Goal: Transaction & Acquisition: Purchase product/service

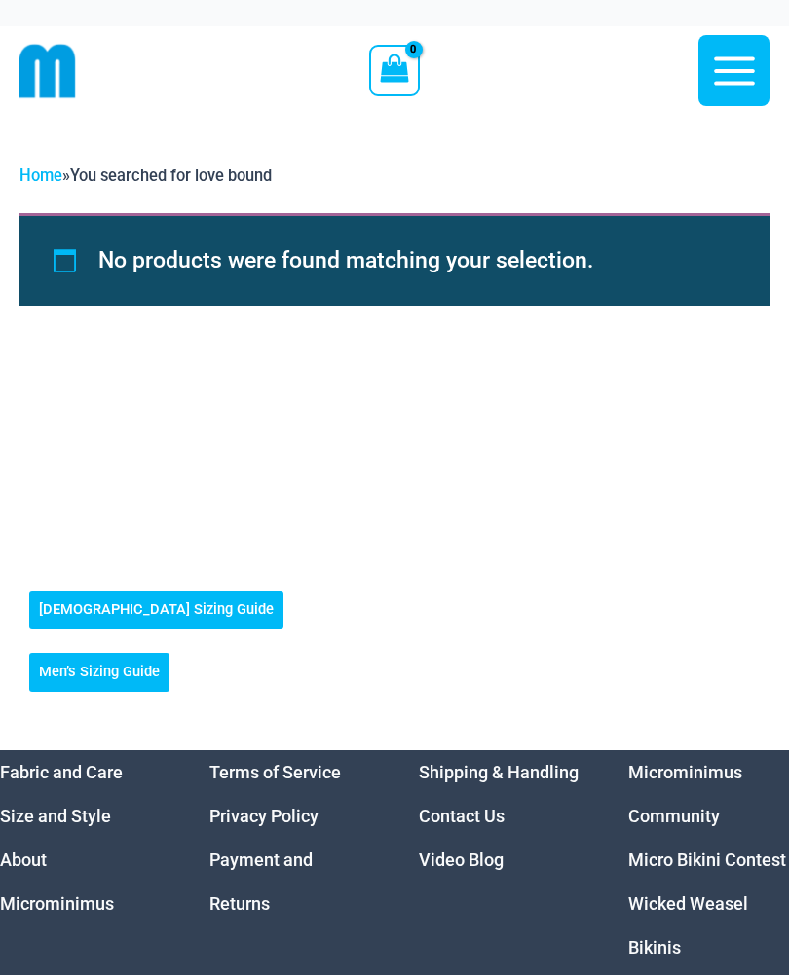
scroll to position [26, 0]
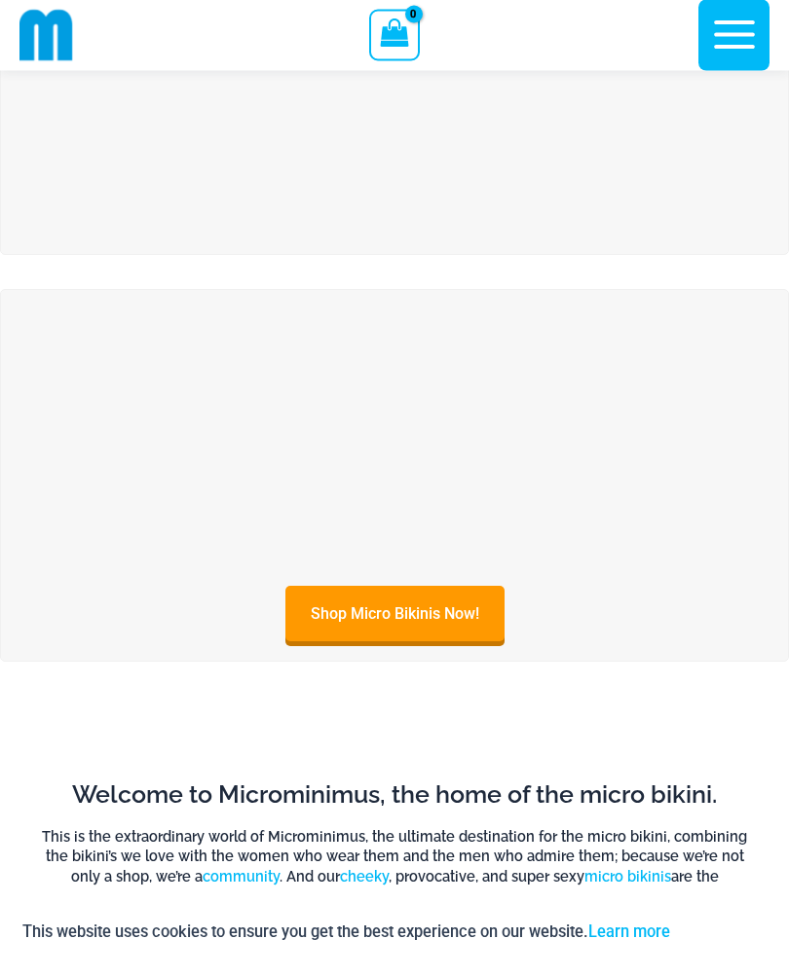
scroll to position [179, 0]
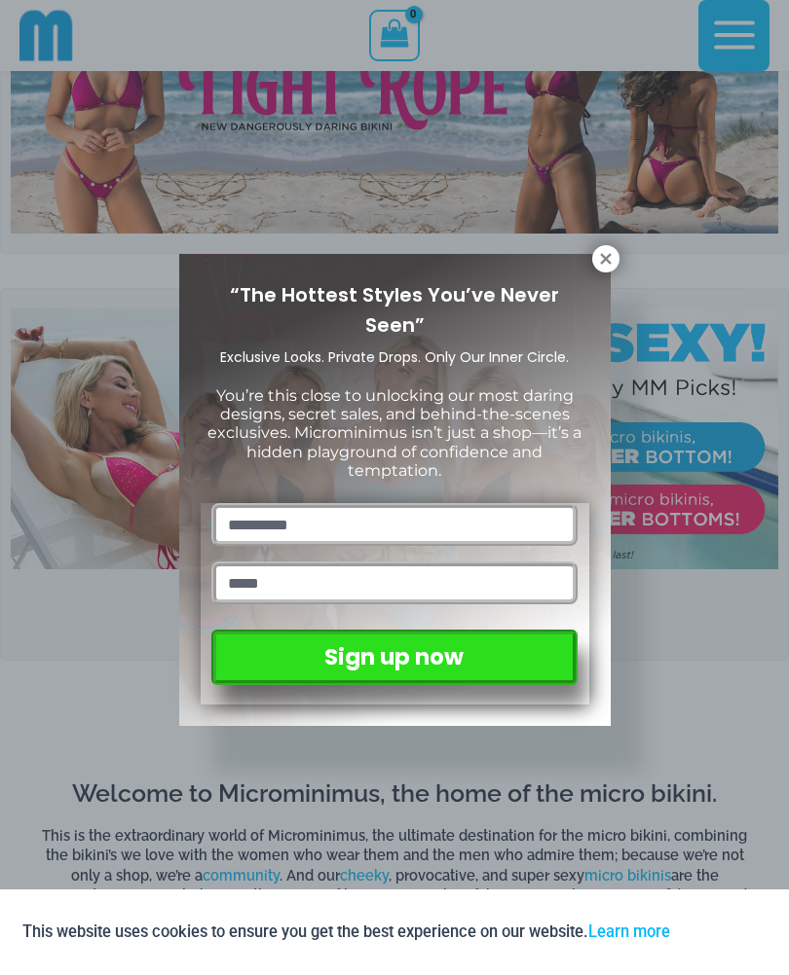
click at [587, 242] on div "“The Hottest Styles You’ve Never Seen” Exclusive Looks. Private Drops. Only Our…" at bounding box center [394, 487] width 789 height 975
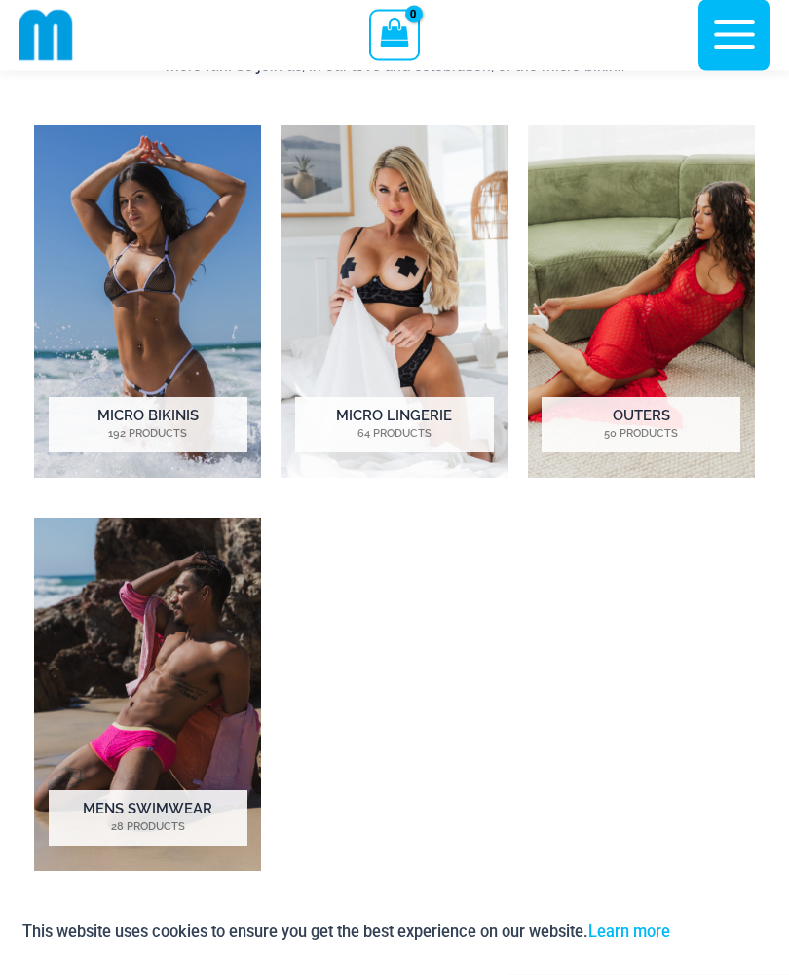
scroll to position [1024, 0]
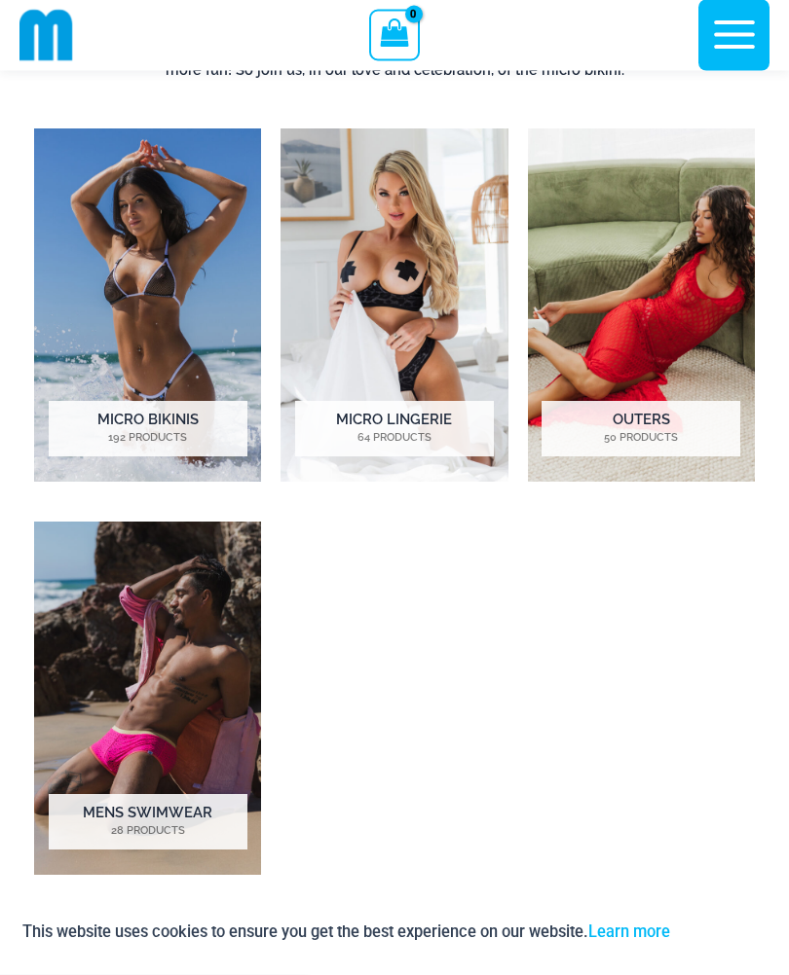
click at [326, 409] on h2 "Micro Lingerie 64 Products" at bounding box center [394, 429] width 199 height 55
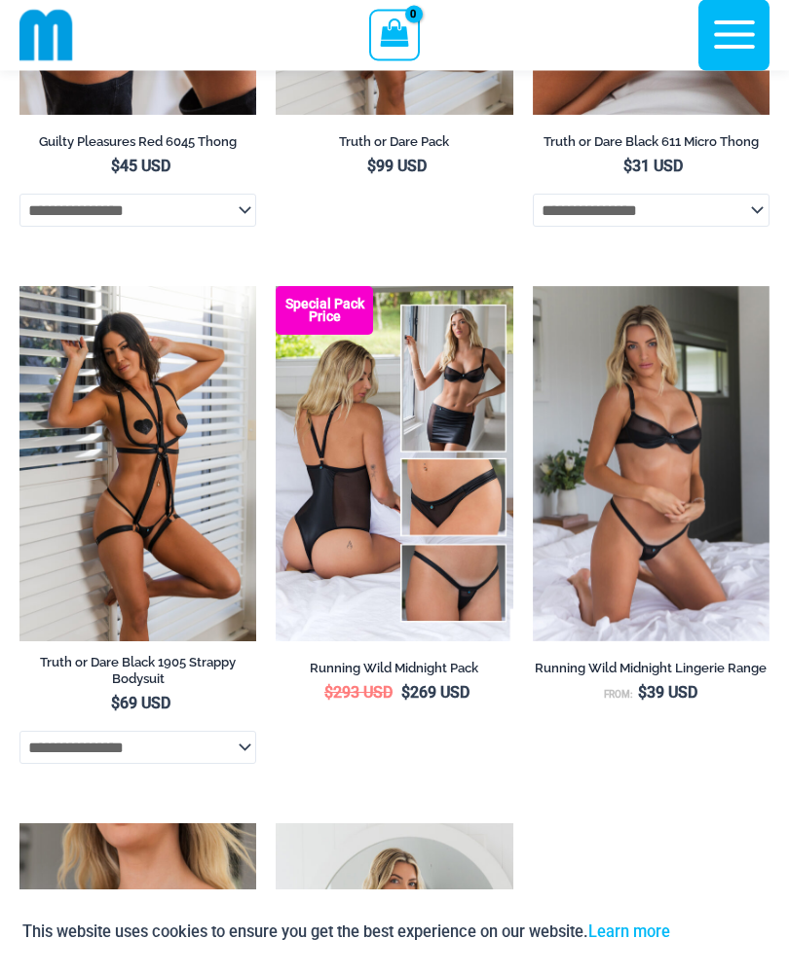
scroll to position [1606, 0]
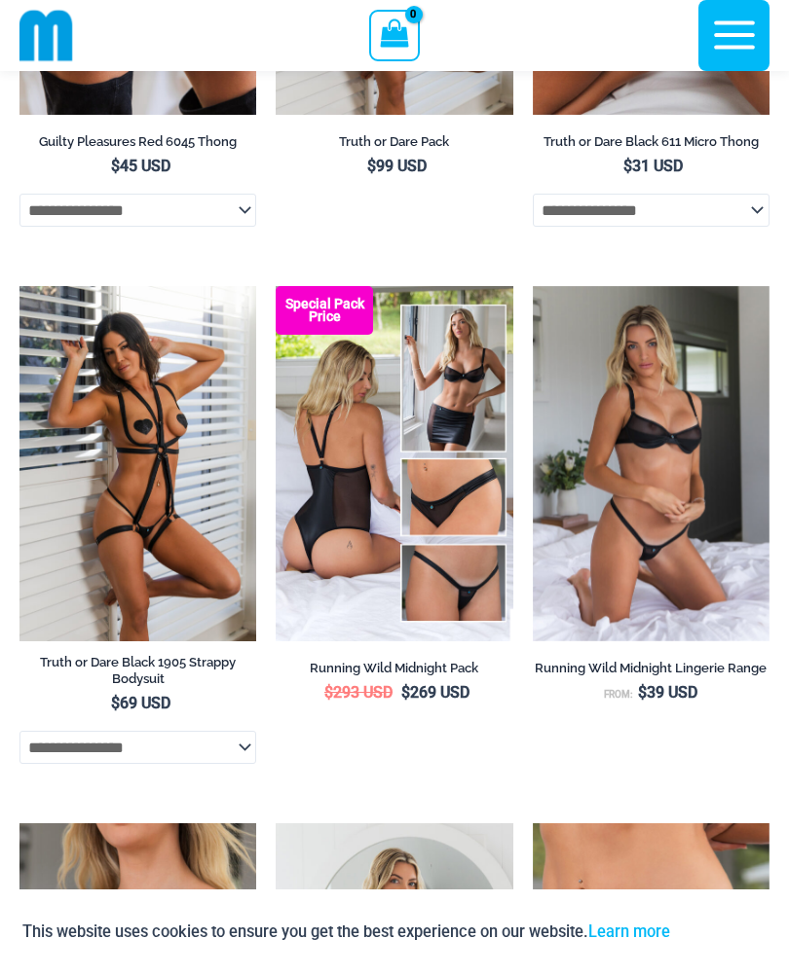
click at [19, 286] on img at bounding box center [19, 286] width 0 height 0
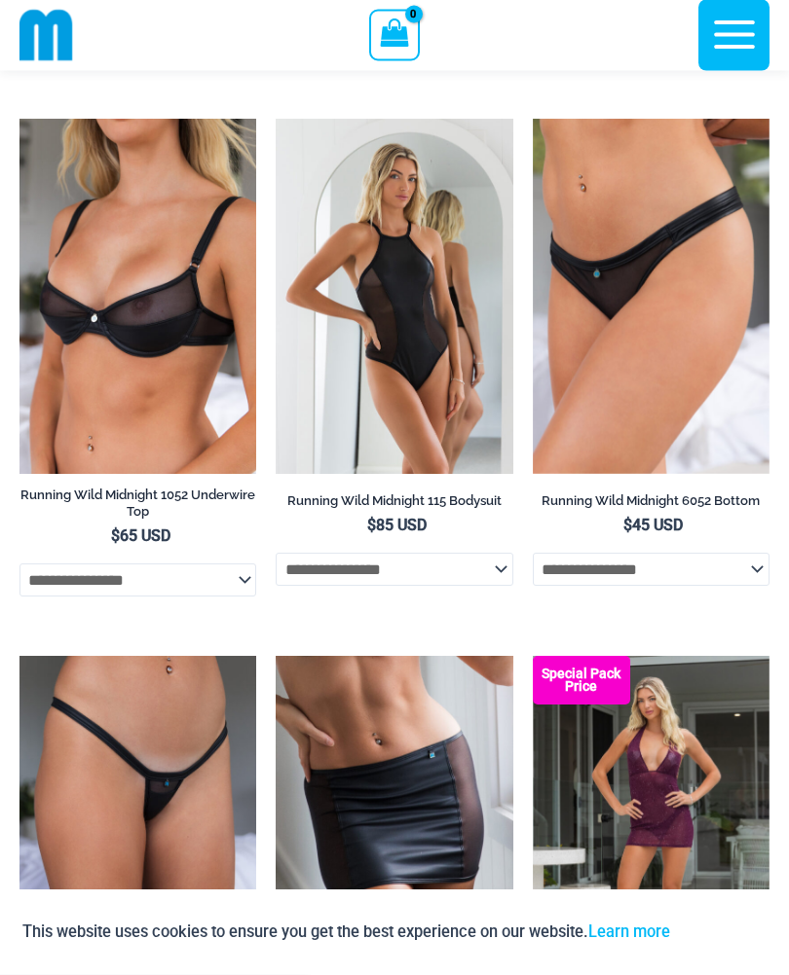
scroll to position [2311, 0]
click at [19, 119] on img at bounding box center [19, 119] width 0 height 0
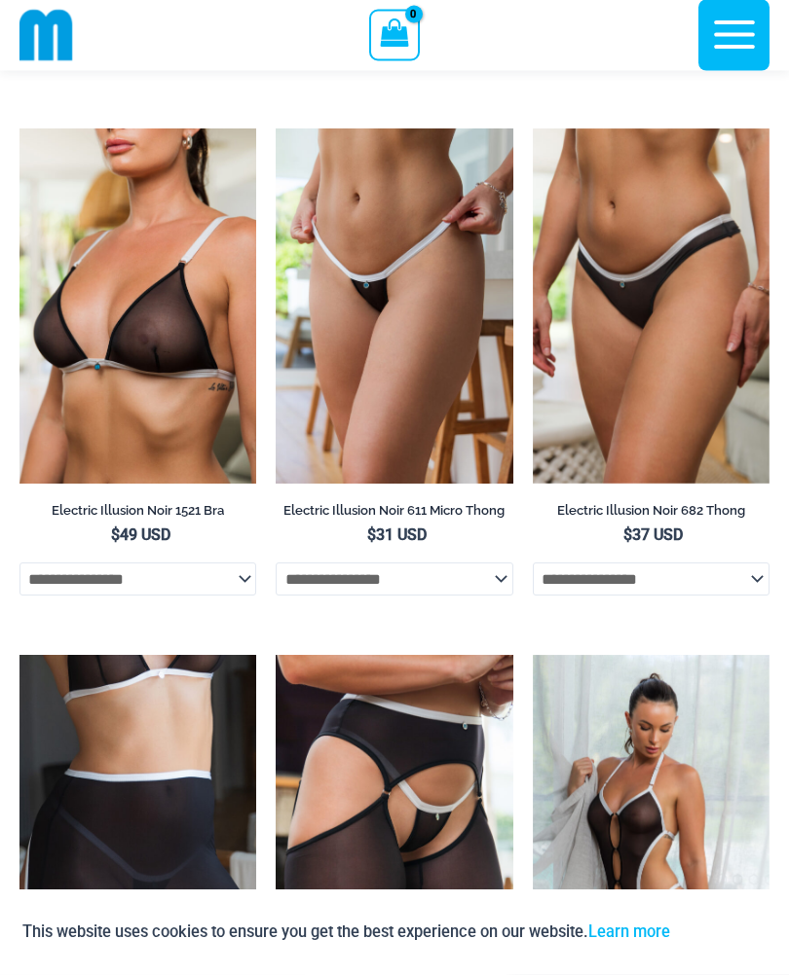
scroll to position [3849, 0]
click at [19, 129] on img at bounding box center [19, 129] width 0 height 0
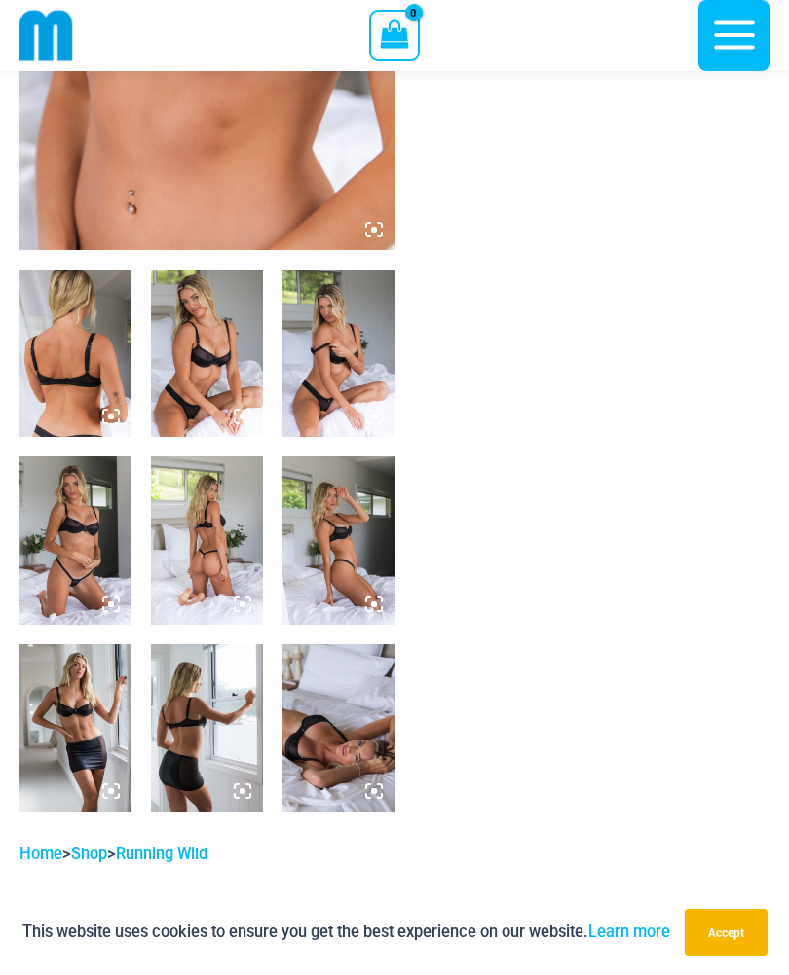
scroll to position [450, 0]
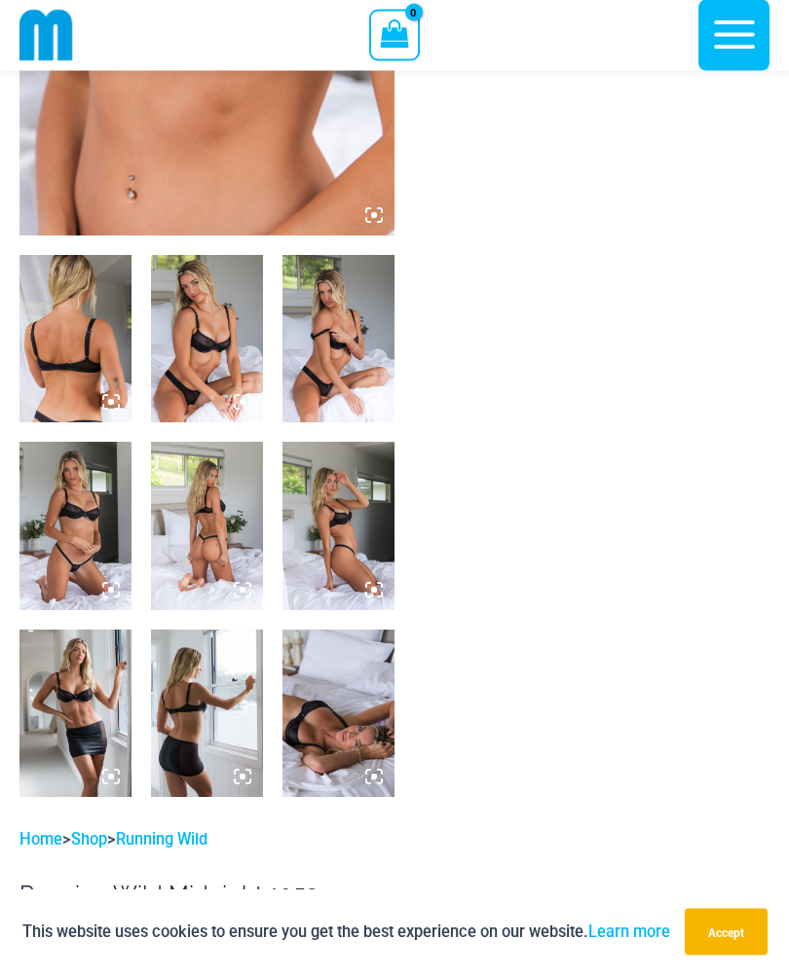
click at [57, 533] on img at bounding box center [75, 526] width 112 height 167
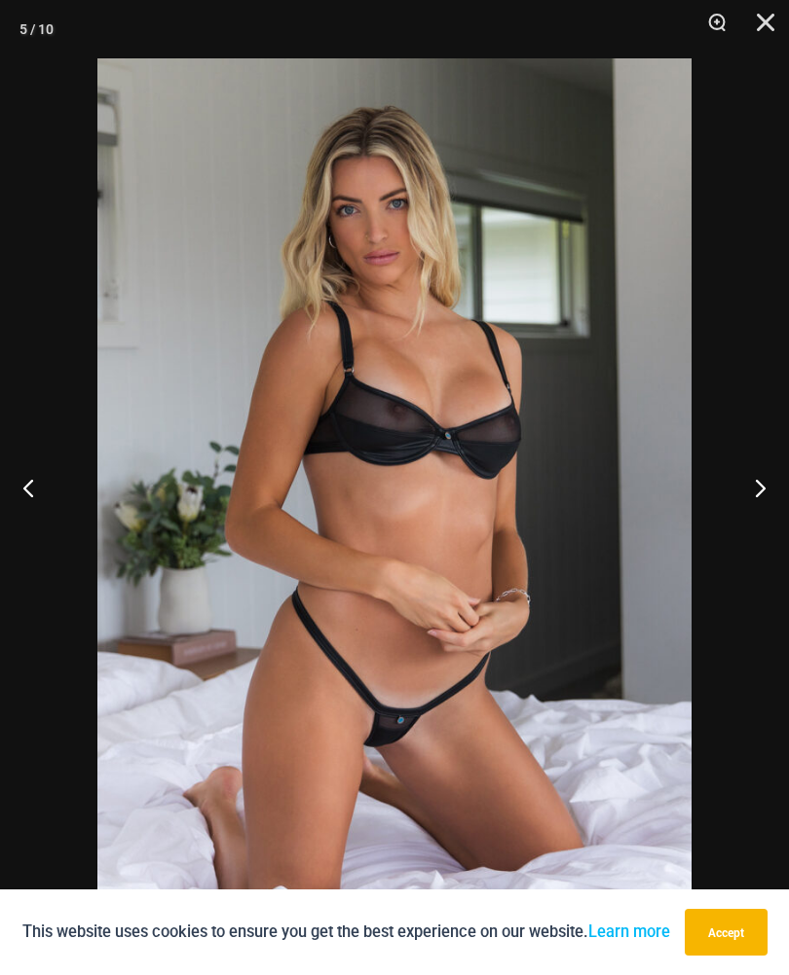
click at [139, 533] on img at bounding box center [394, 503] width 594 height 891
click at [161, 576] on img at bounding box center [394, 503] width 594 height 891
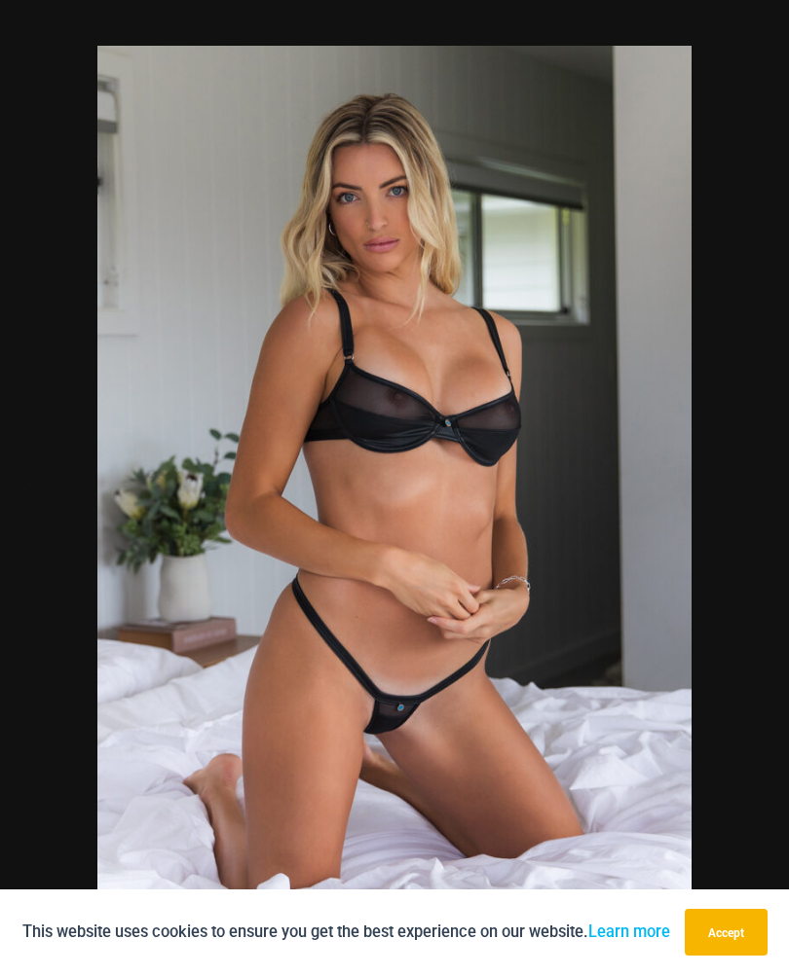
click at [161, 575] on img at bounding box center [394, 491] width 594 height 891
click at [166, 515] on img at bounding box center [394, 491] width 594 height 891
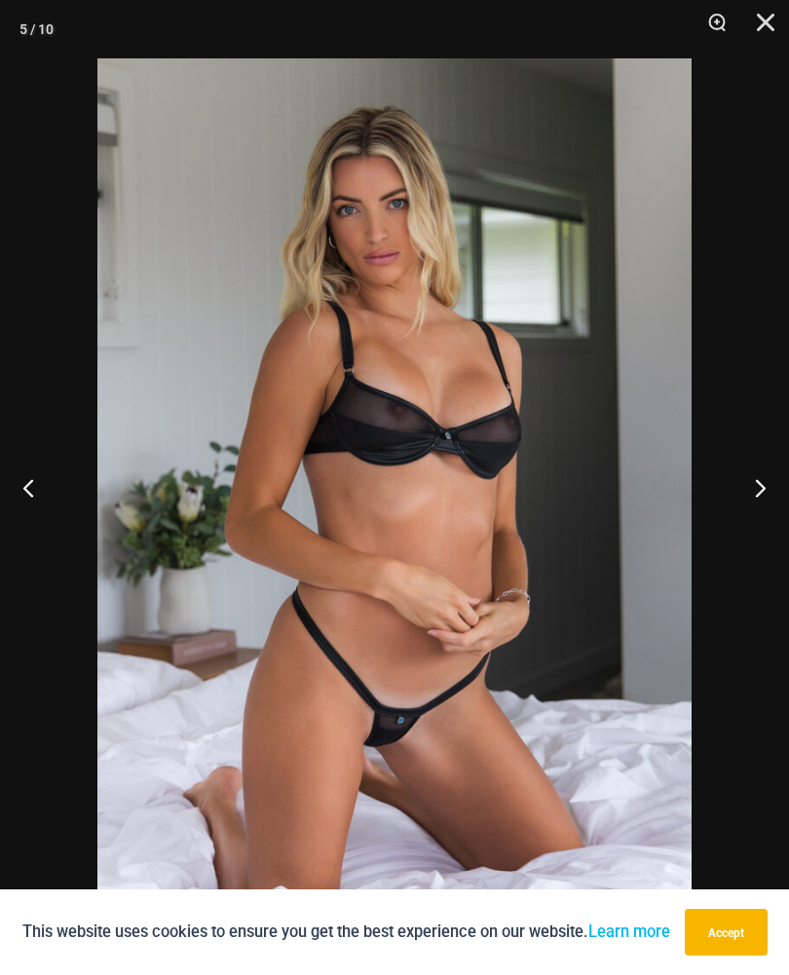
click at [43, 511] on button "Previous" at bounding box center [36, 487] width 73 height 97
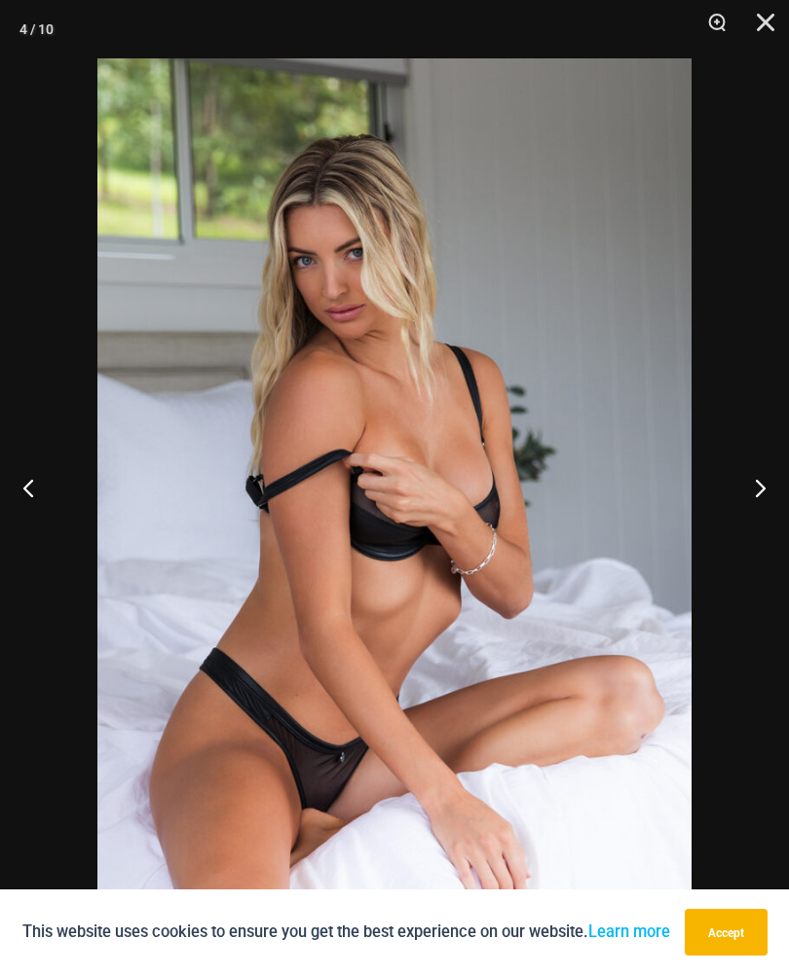
click at [28, 505] on button "Previous" at bounding box center [36, 487] width 73 height 97
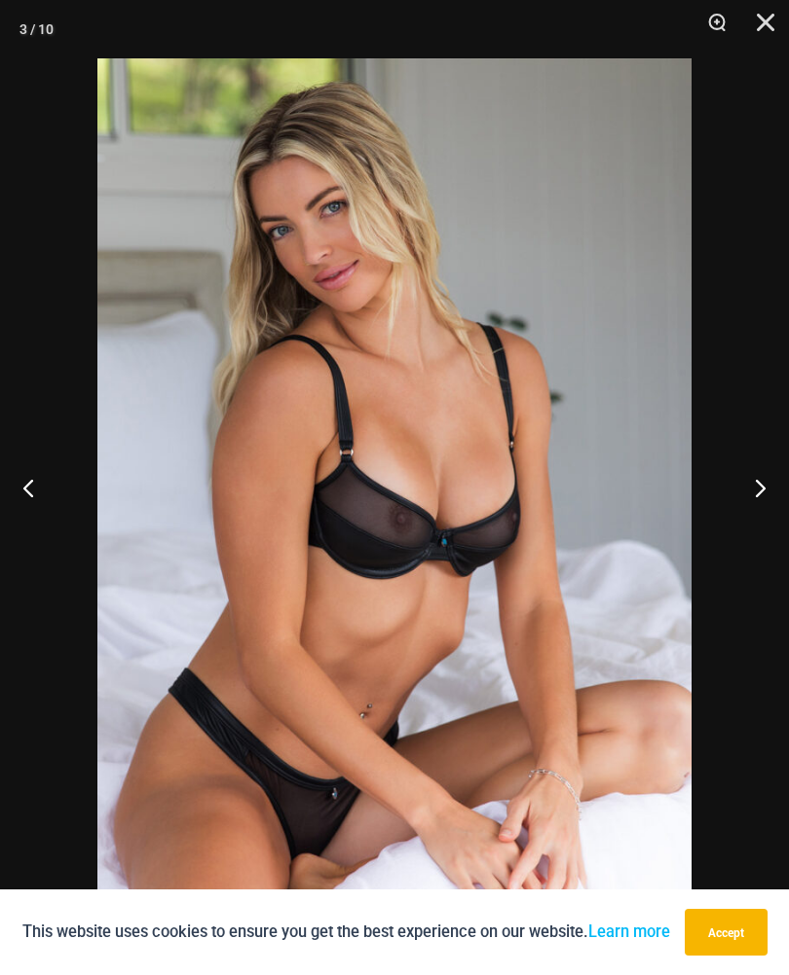
click at [29, 493] on button "Previous" at bounding box center [36, 487] width 73 height 97
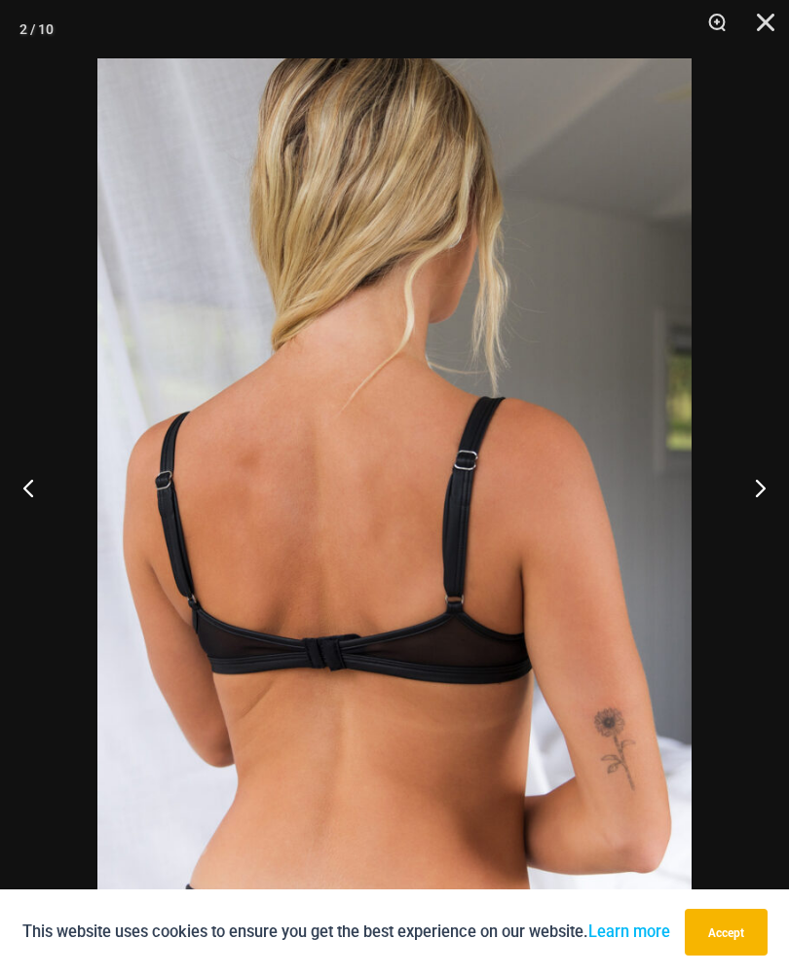
click at [30, 508] on button "Previous" at bounding box center [36, 487] width 73 height 97
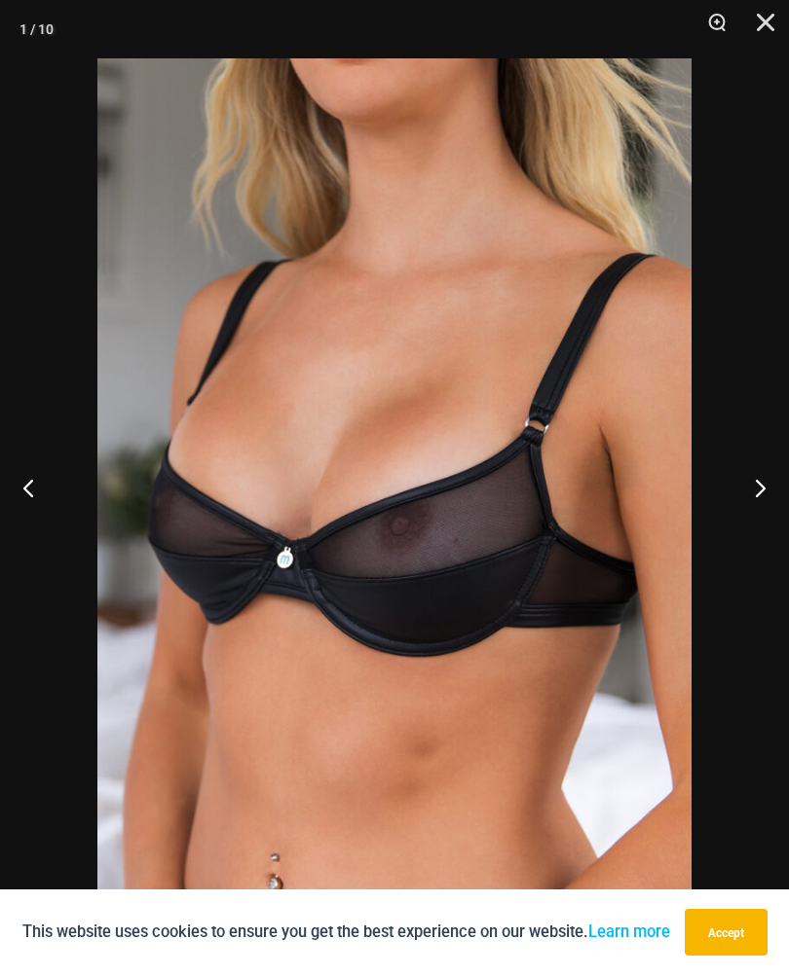
click at [30, 496] on button "Previous" at bounding box center [36, 487] width 73 height 97
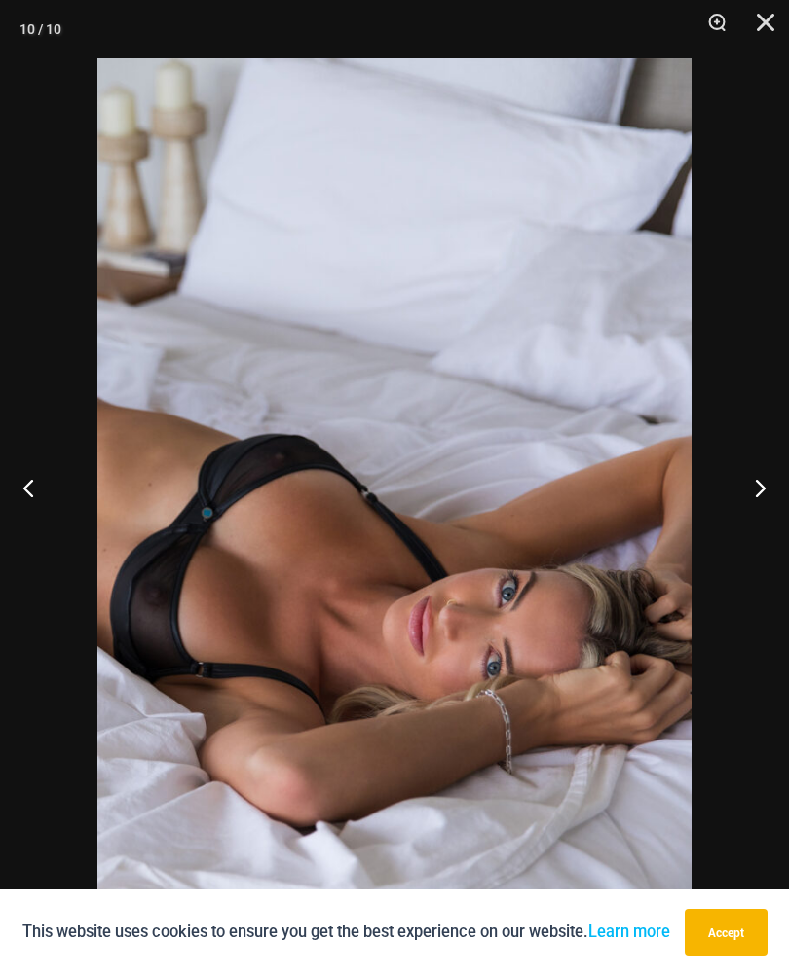
click at [33, 496] on button "Previous" at bounding box center [36, 487] width 73 height 97
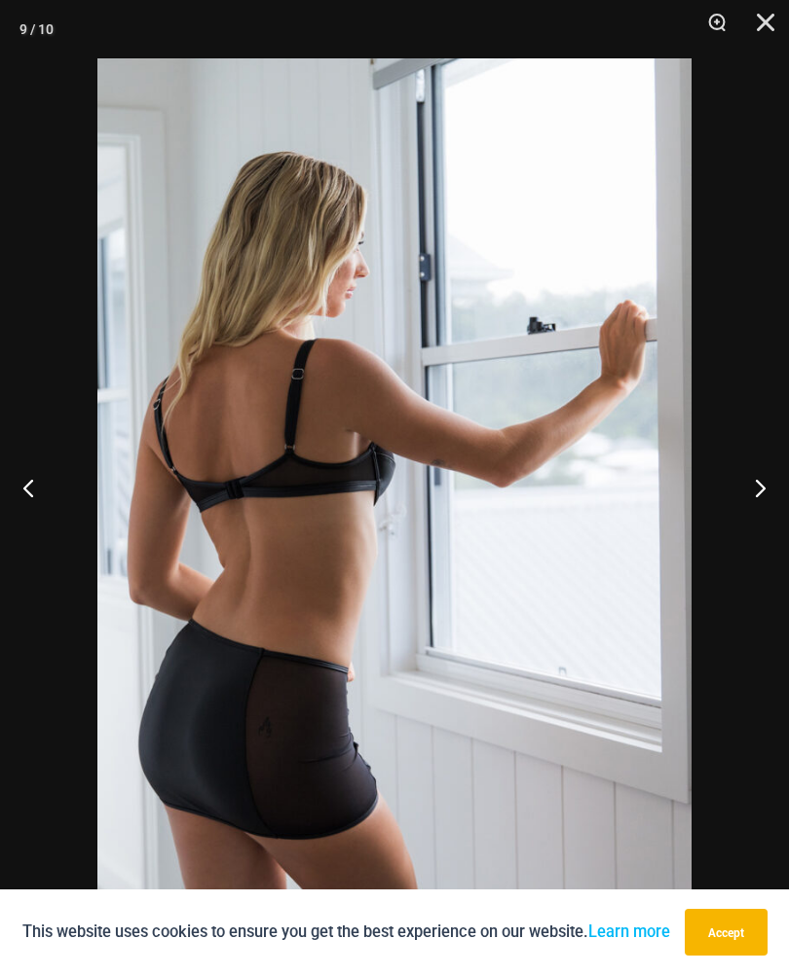
click at [30, 502] on button "Previous" at bounding box center [36, 487] width 73 height 97
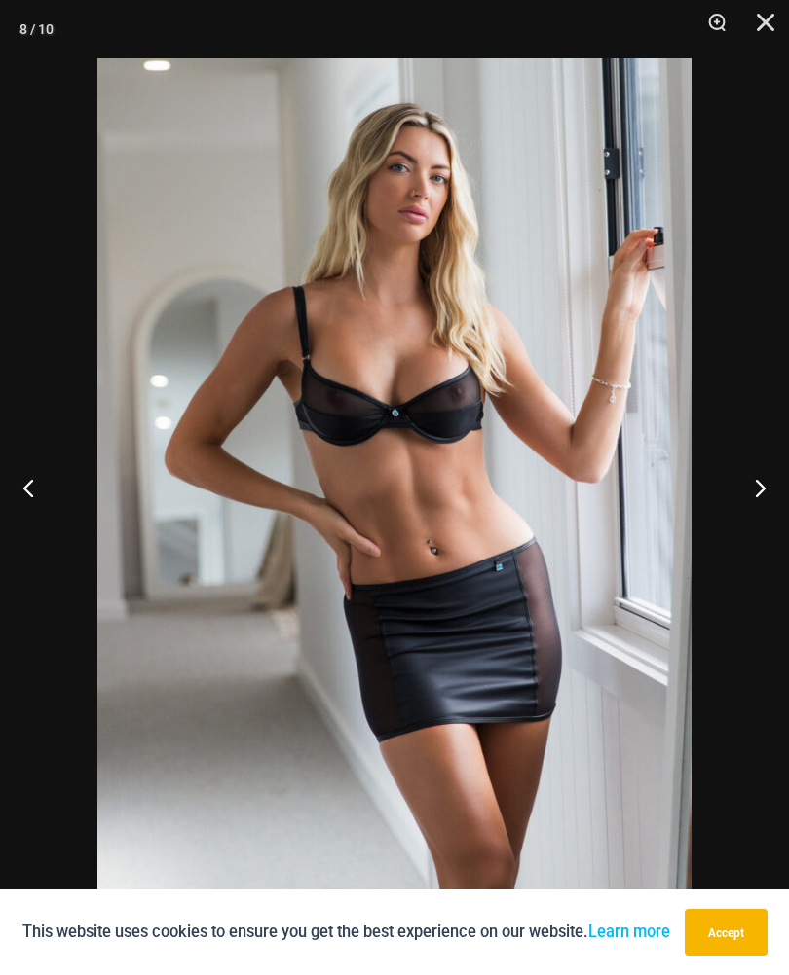
click at [35, 496] on button "Previous" at bounding box center [36, 487] width 73 height 97
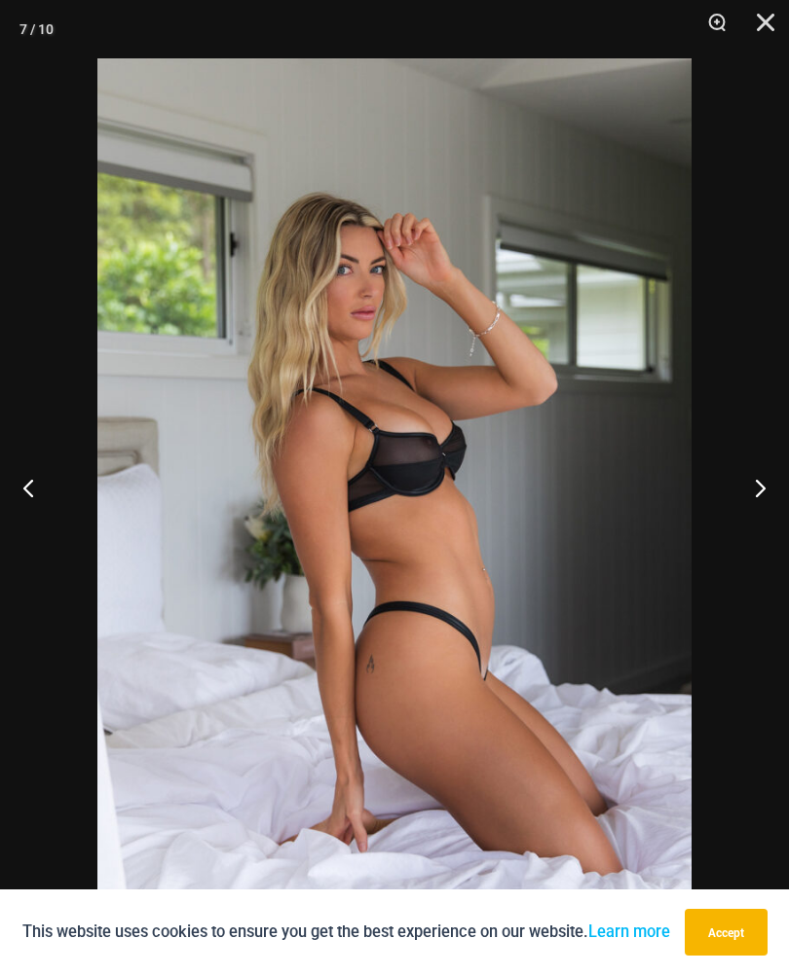
click at [34, 496] on button "Previous" at bounding box center [36, 487] width 73 height 97
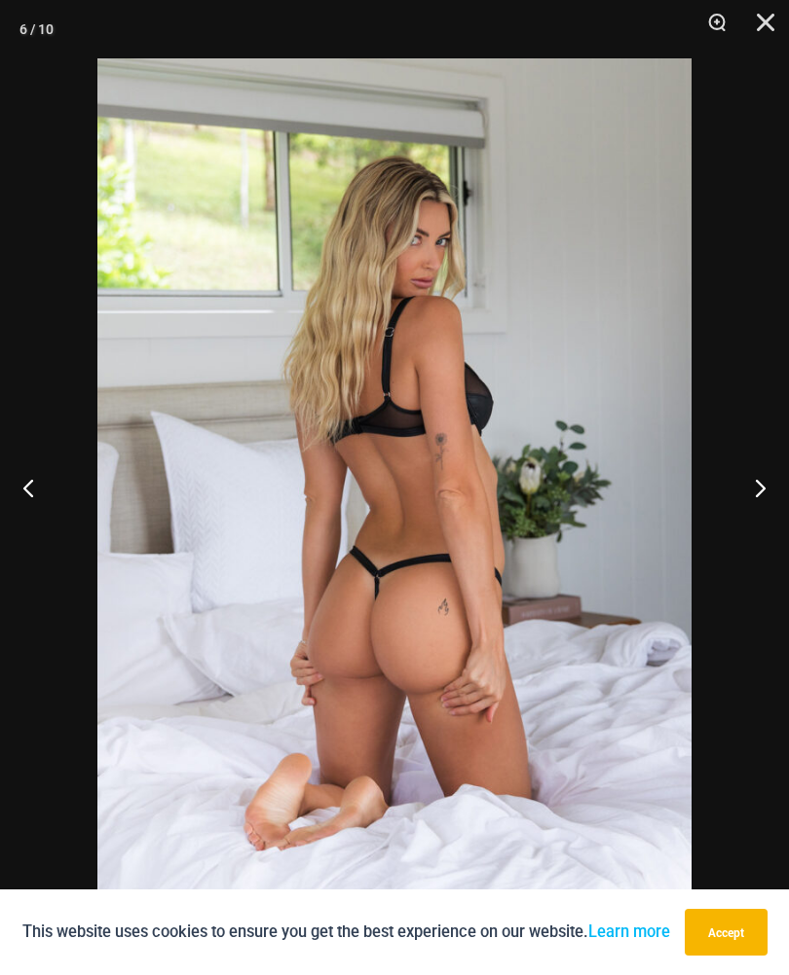
click at [30, 496] on button "Previous" at bounding box center [36, 487] width 73 height 97
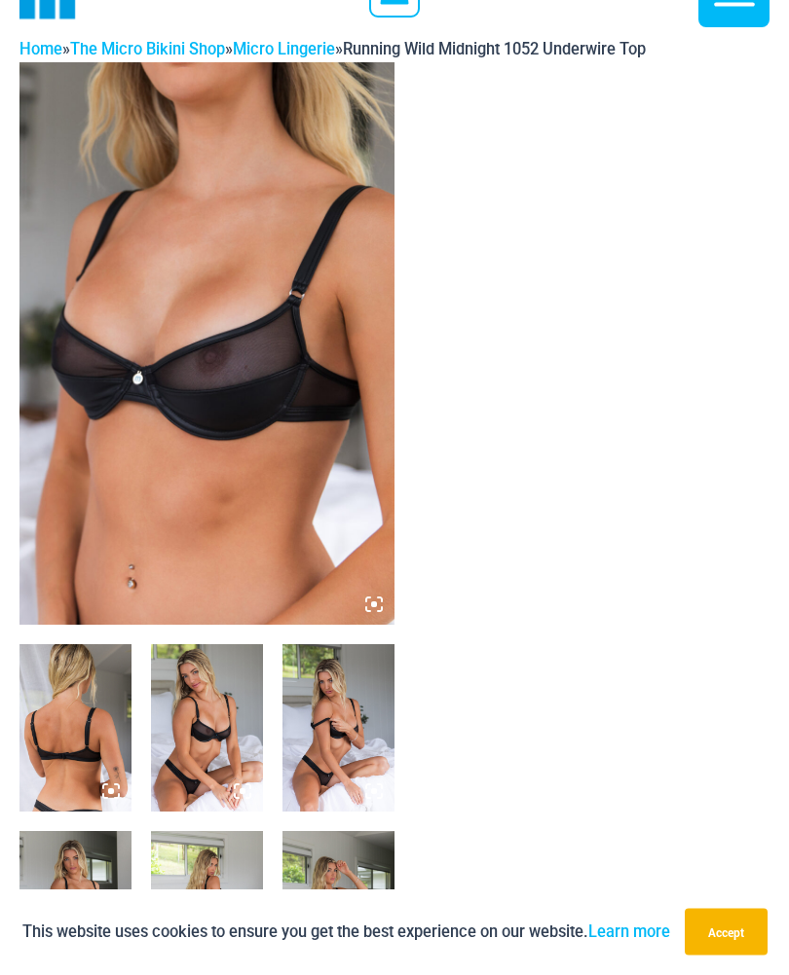
scroll to position [0, 0]
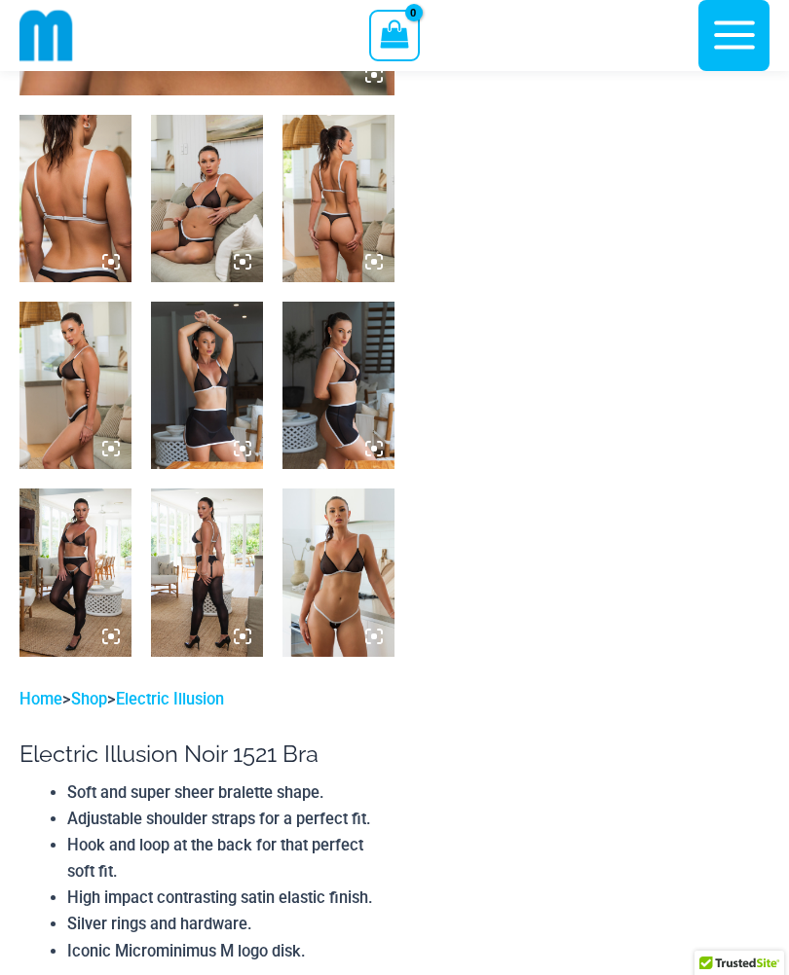
scroll to position [568, 0]
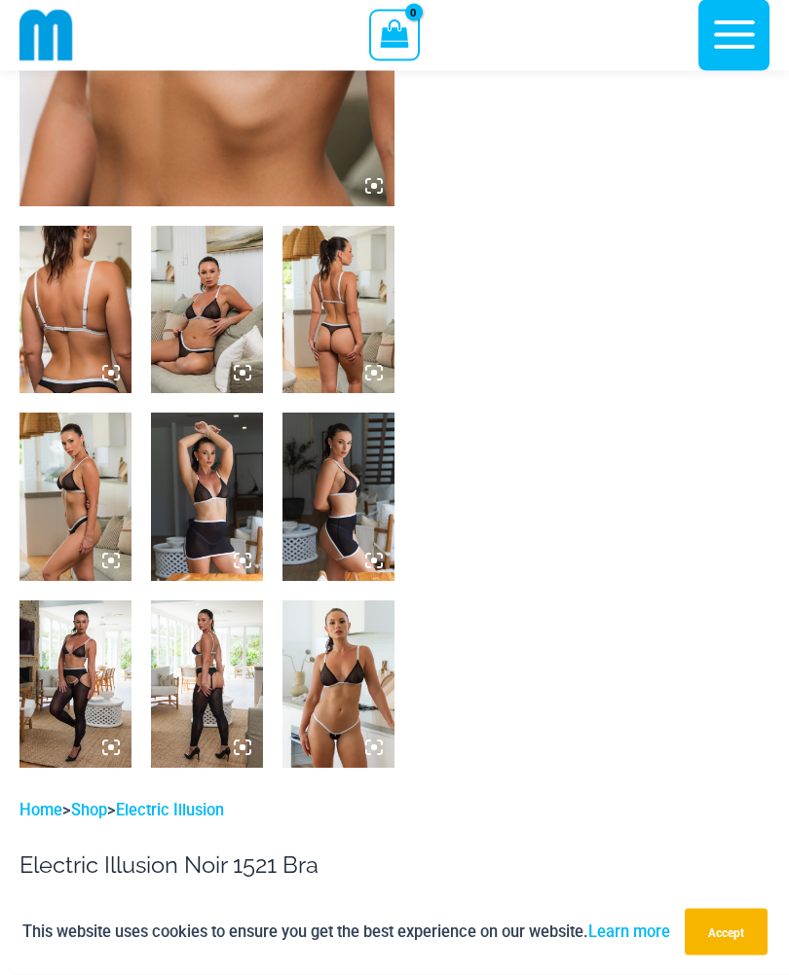
click at [314, 679] on img at bounding box center [338, 685] width 112 height 167
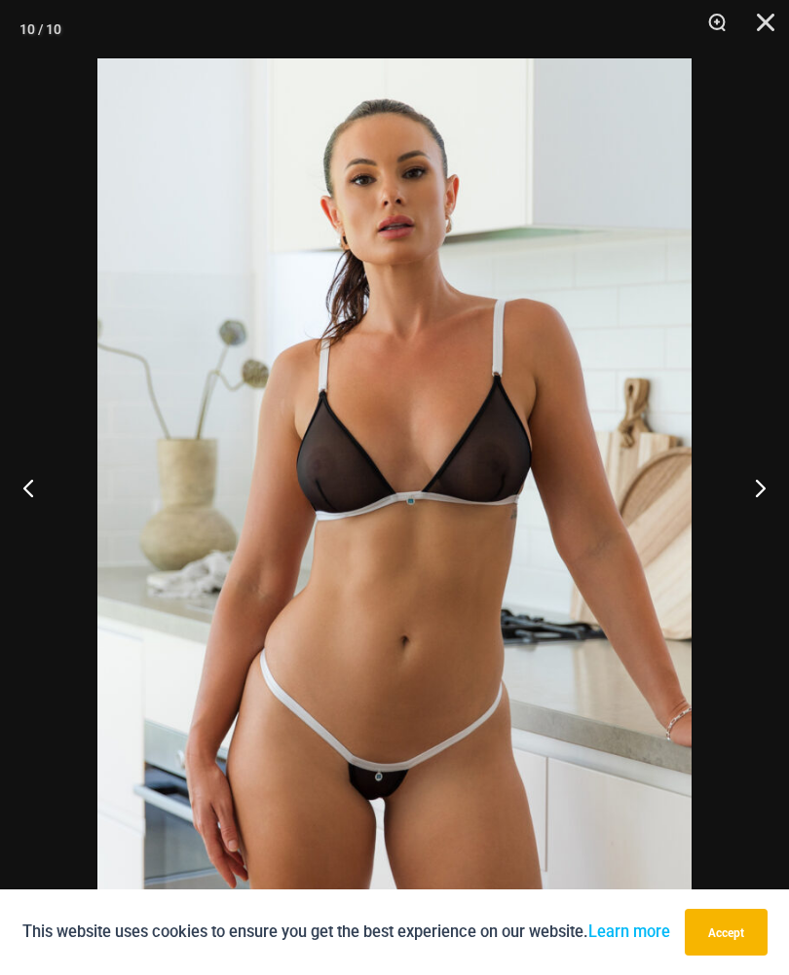
click at [16, 506] on button "Previous" at bounding box center [36, 487] width 73 height 97
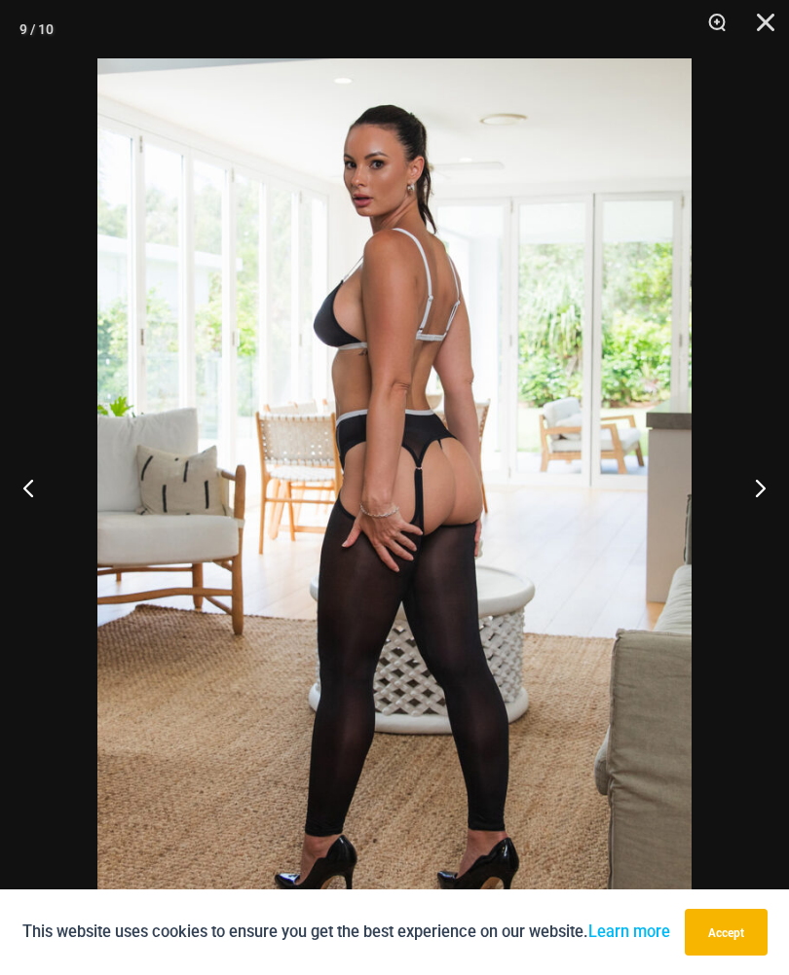
click at [17, 503] on button "Previous" at bounding box center [36, 487] width 73 height 97
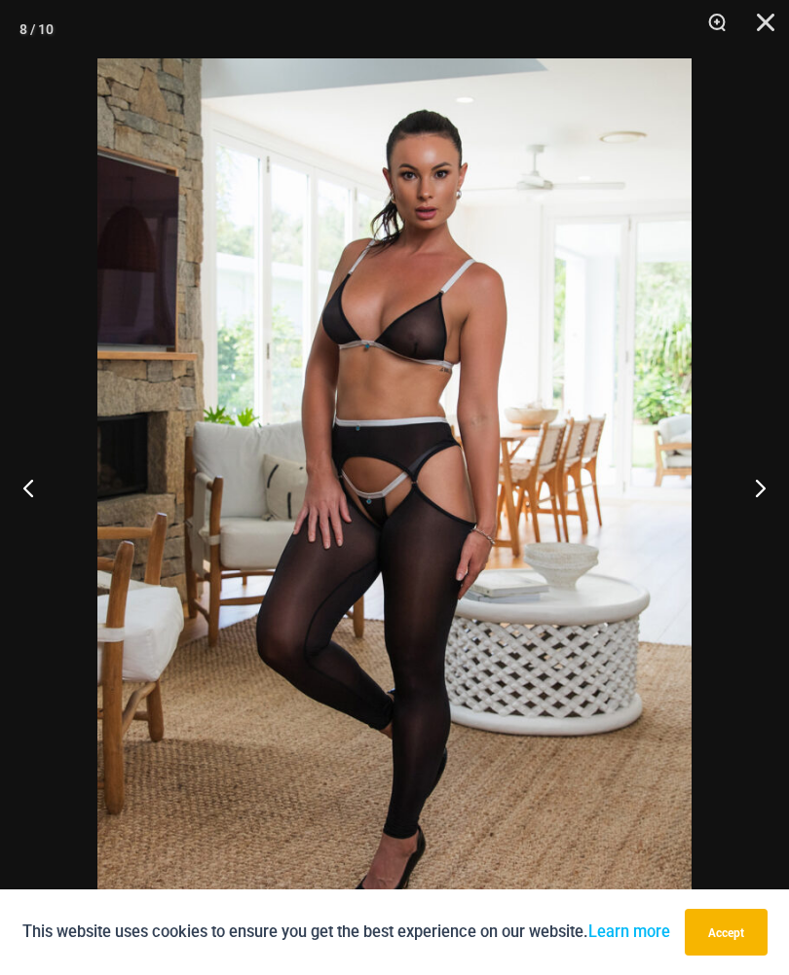
click at [755, 14] on button "Close" at bounding box center [758, 29] width 49 height 58
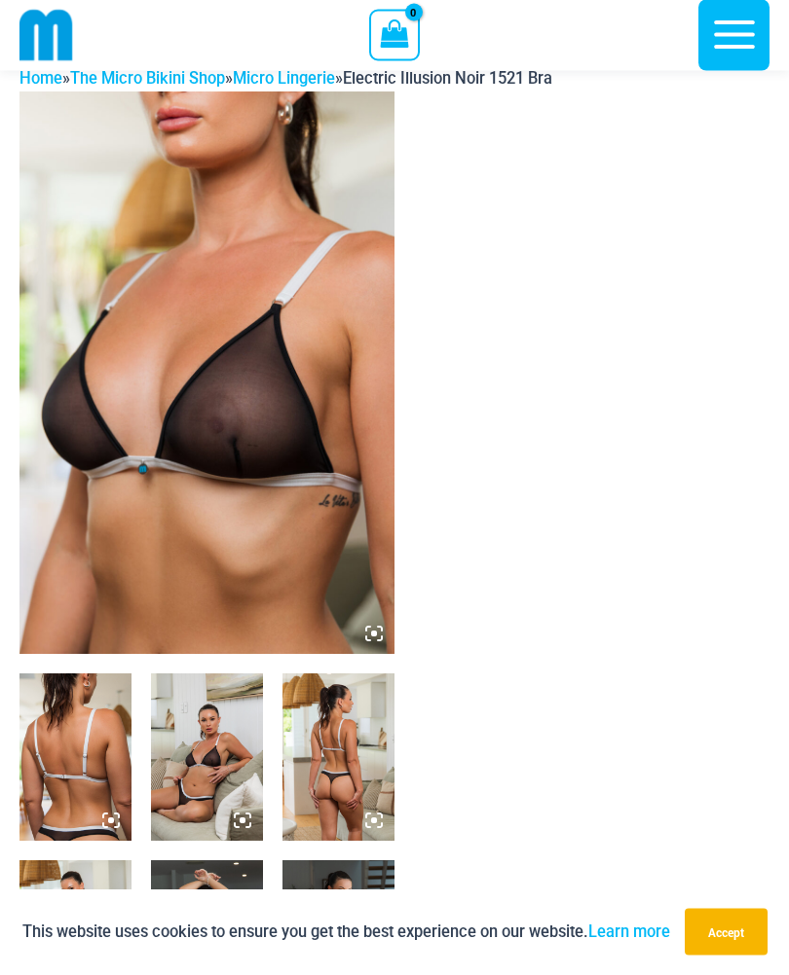
scroll to position [0, 0]
